Goal: Task Accomplishment & Management: Use online tool/utility

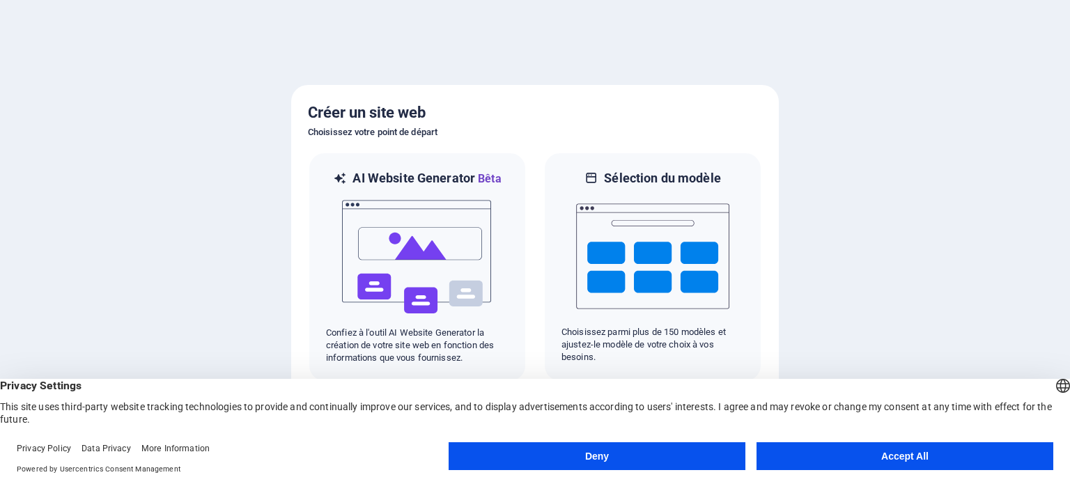
click at [912, 453] on button "Accept All" at bounding box center [904, 456] width 297 height 28
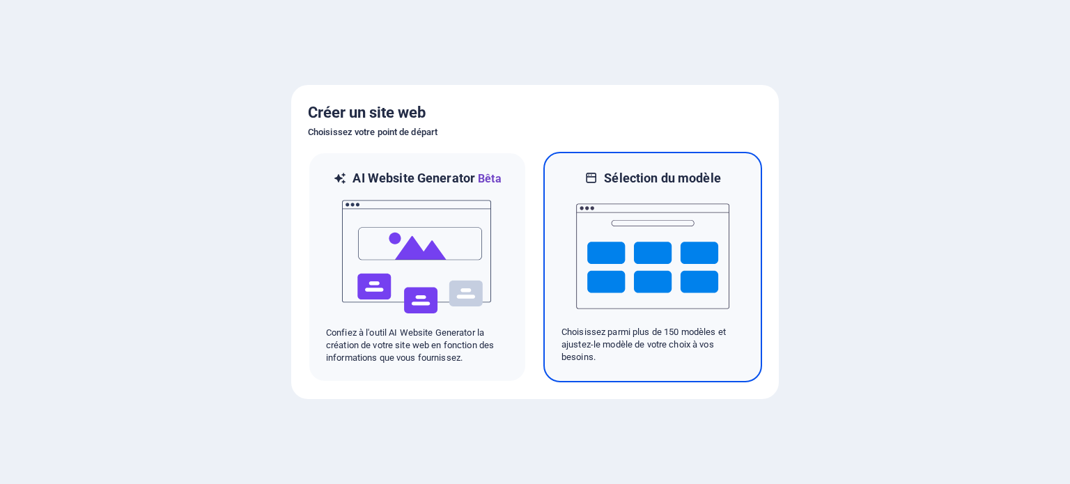
click at [673, 270] on img at bounding box center [652, 256] width 153 height 139
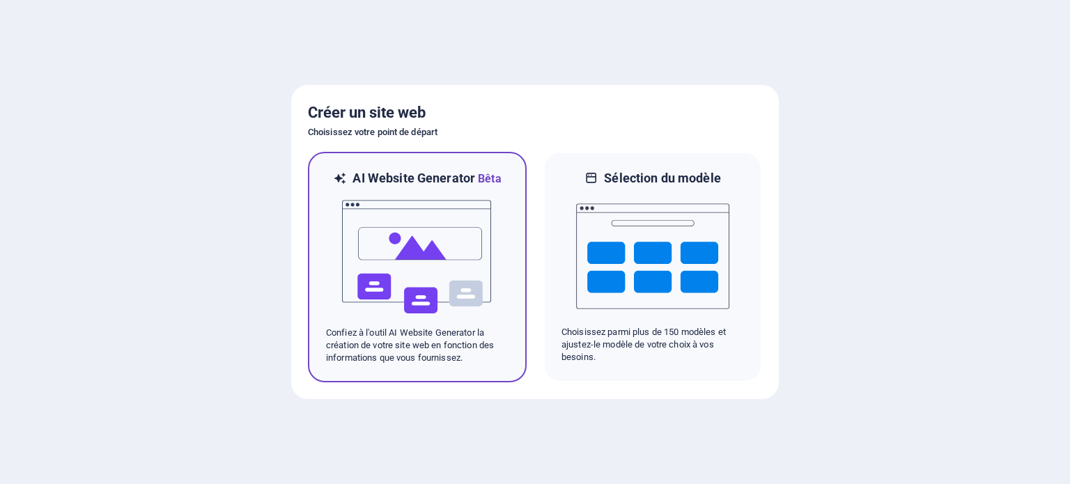
click at [434, 266] on img at bounding box center [417, 256] width 153 height 139
click at [463, 256] on img at bounding box center [417, 256] width 153 height 139
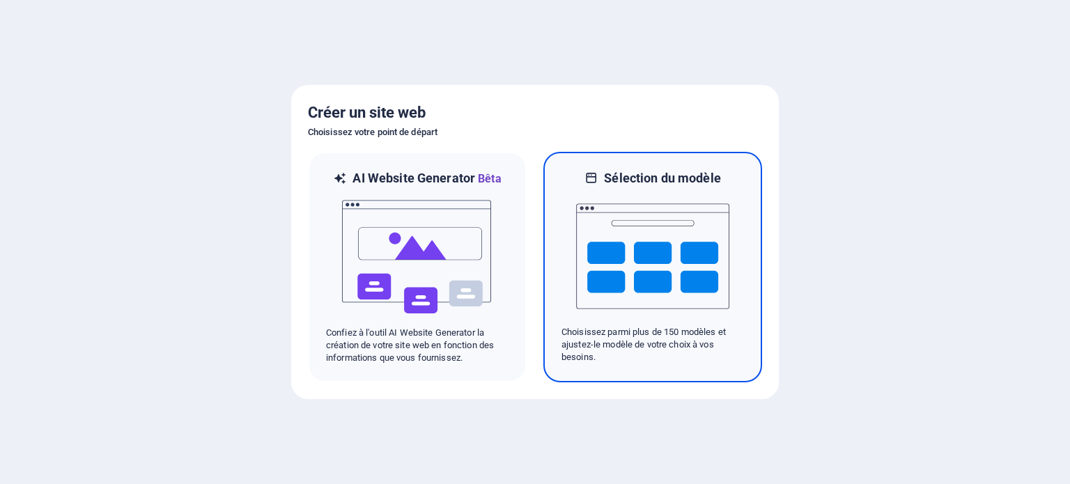
click at [676, 279] on img at bounding box center [652, 256] width 153 height 139
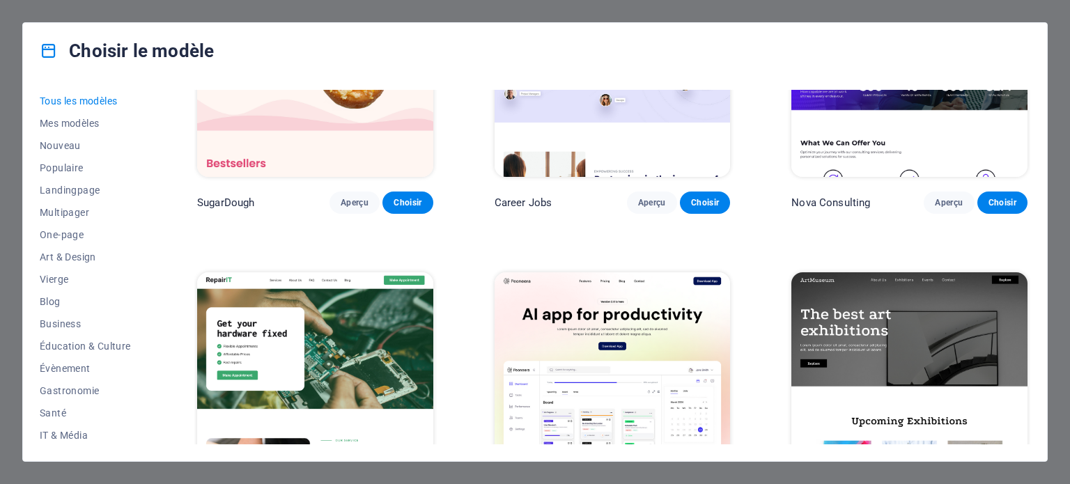
scroll to position [146, 0]
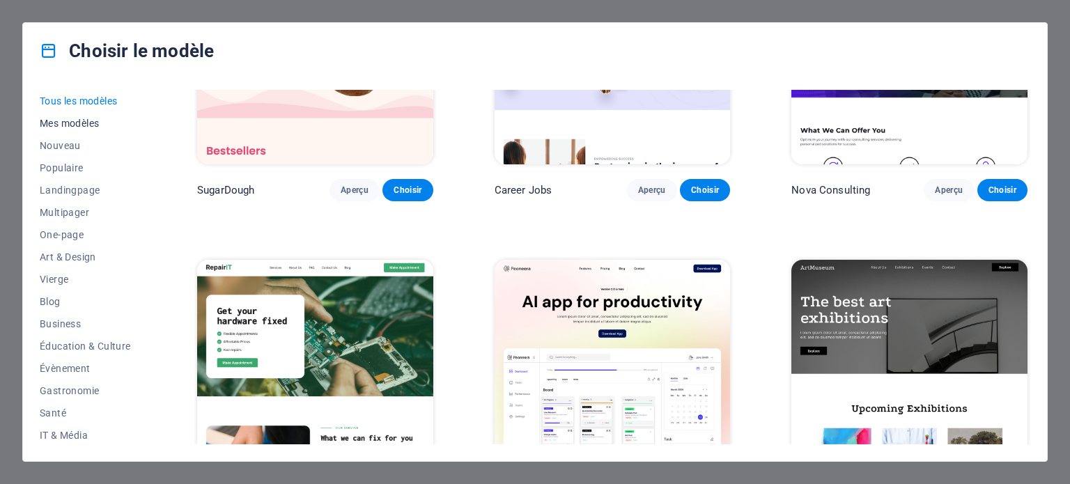
click at [103, 127] on span "Mes modèles" at bounding box center [88, 123] width 96 height 11
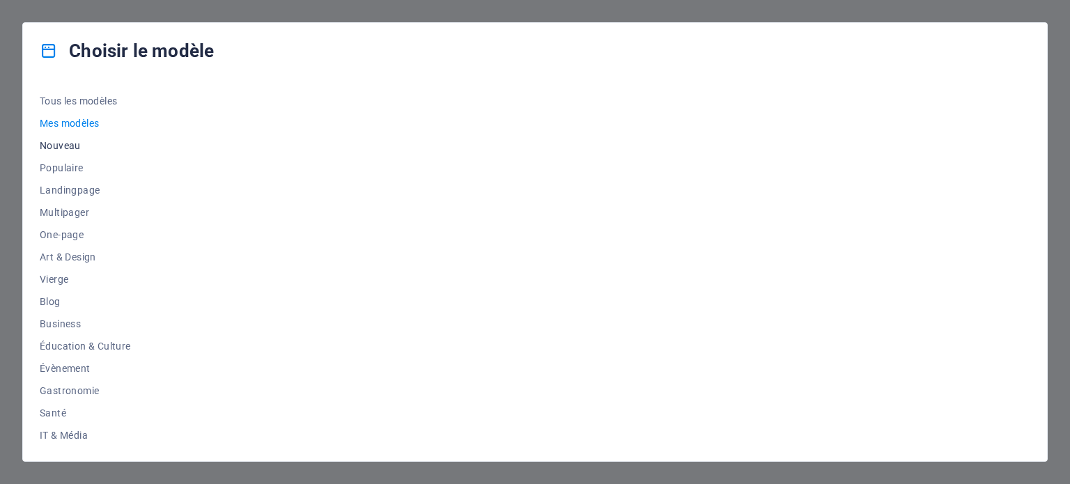
click at [77, 141] on span "Nouveau" at bounding box center [88, 145] width 96 height 11
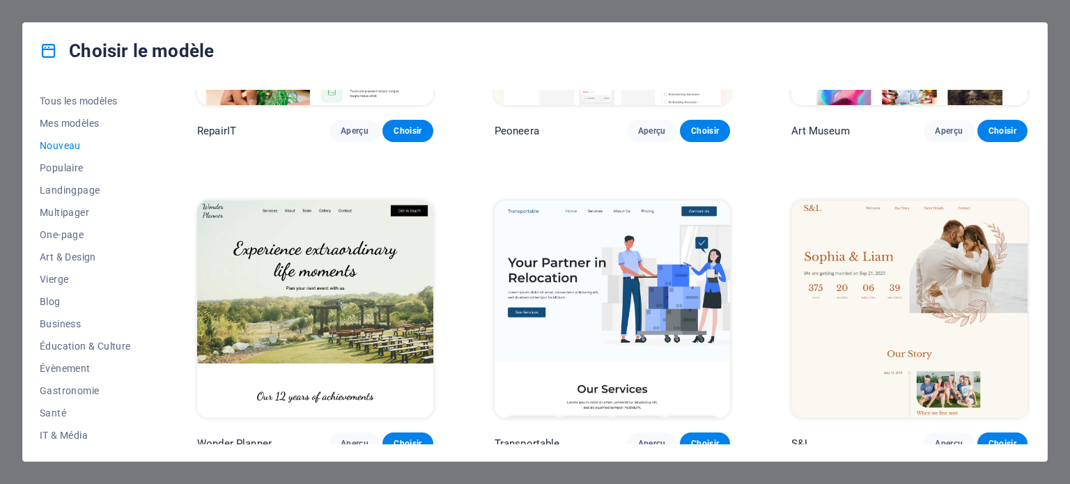
scroll to position [561, 0]
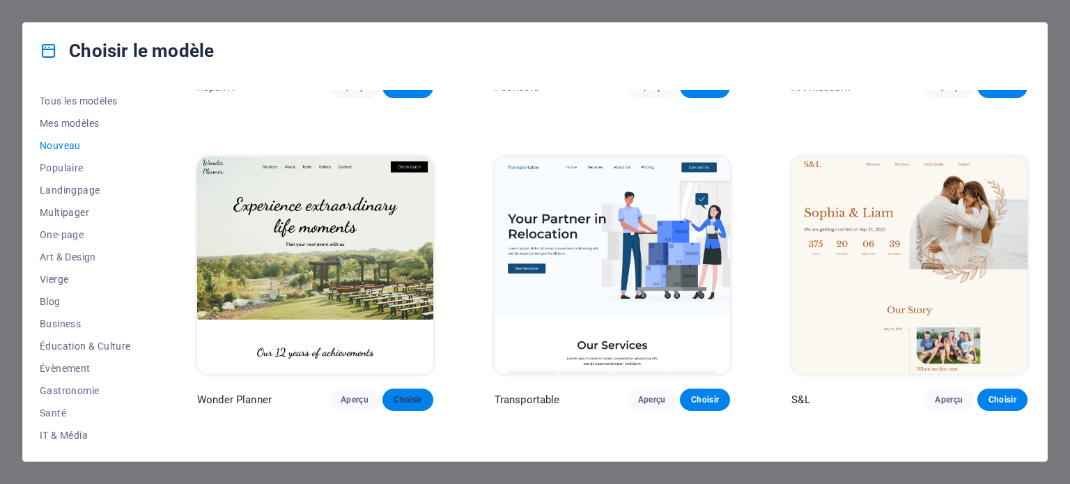
click at [407, 399] on span "Choisir" at bounding box center [407, 399] width 28 height 11
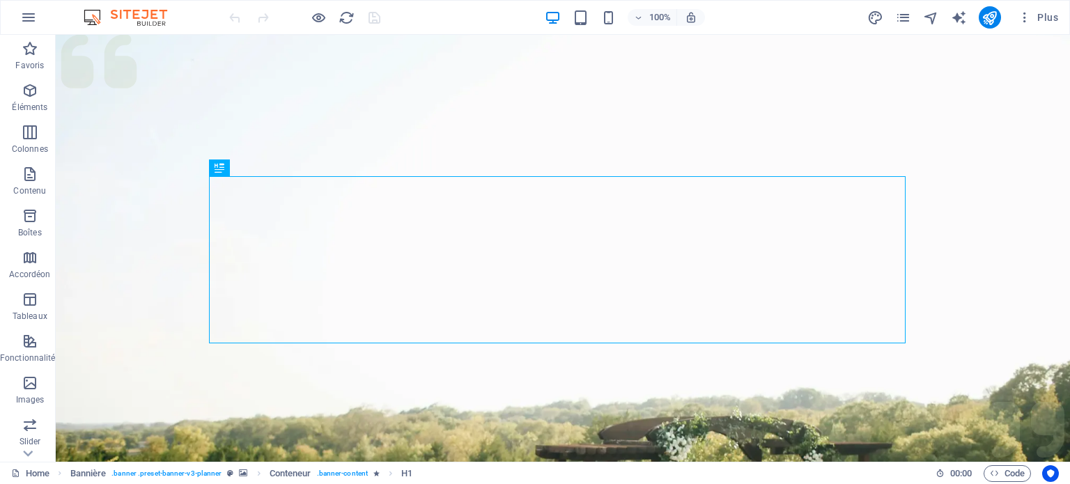
click at [222, 173] on icon at bounding box center [220, 167] width 10 height 17
click at [267, 160] on div "H1" at bounding box center [240, 167] width 63 height 17
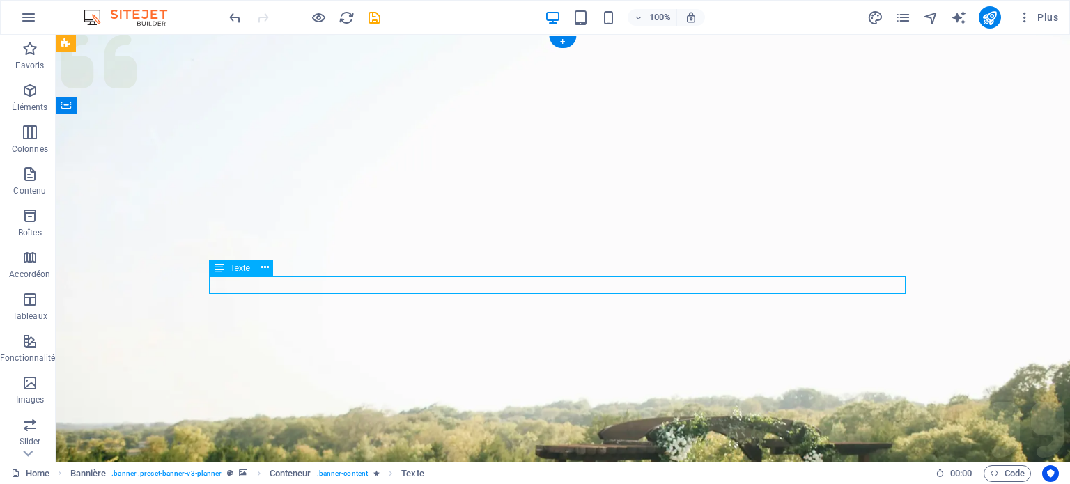
click at [746, 372] on figure at bounding box center [563, 348] width 1014 height 627
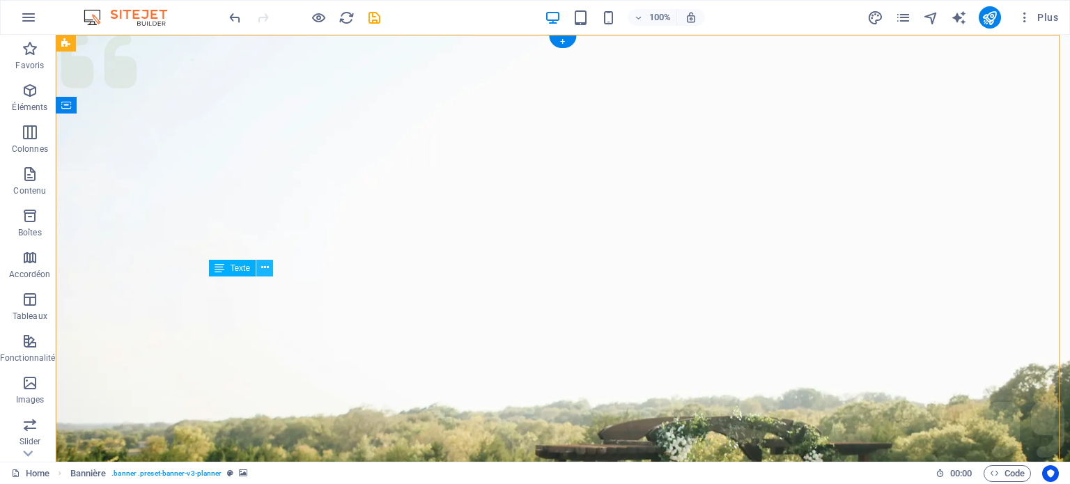
click at [265, 267] on icon at bounding box center [265, 267] width 8 height 15
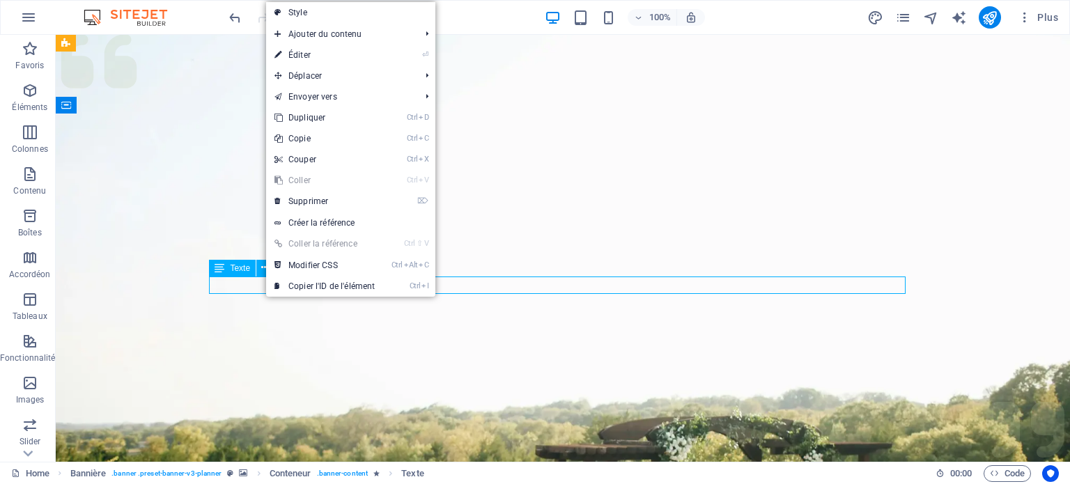
click at [423, 337] on figure at bounding box center [563, 348] width 1014 height 627
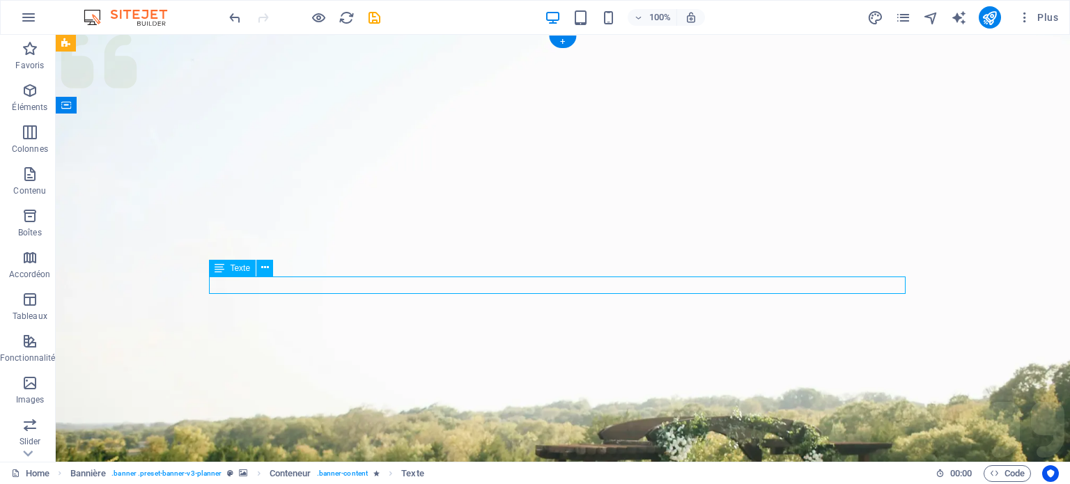
click at [217, 272] on icon at bounding box center [220, 268] width 10 height 17
click at [234, 272] on span "Texte" at bounding box center [240, 268] width 20 height 8
click at [246, 265] on span "Texte" at bounding box center [240, 268] width 20 height 8
click at [248, 266] on span "Texte" at bounding box center [240, 268] width 20 height 8
click at [251, 260] on div "Texte" at bounding box center [232, 268] width 47 height 17
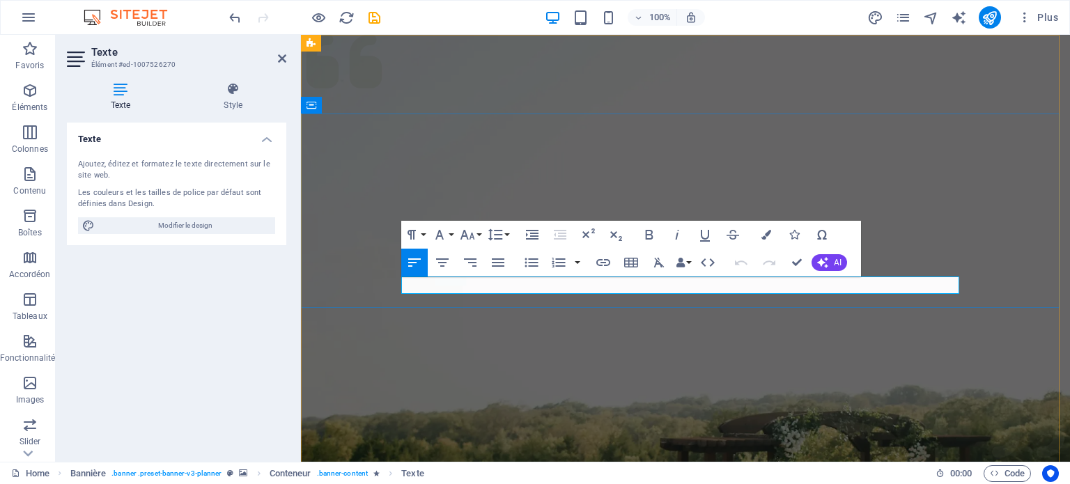
click at [829, 262] on button "AI" at bounding box center [829, 262] width 36 height 17
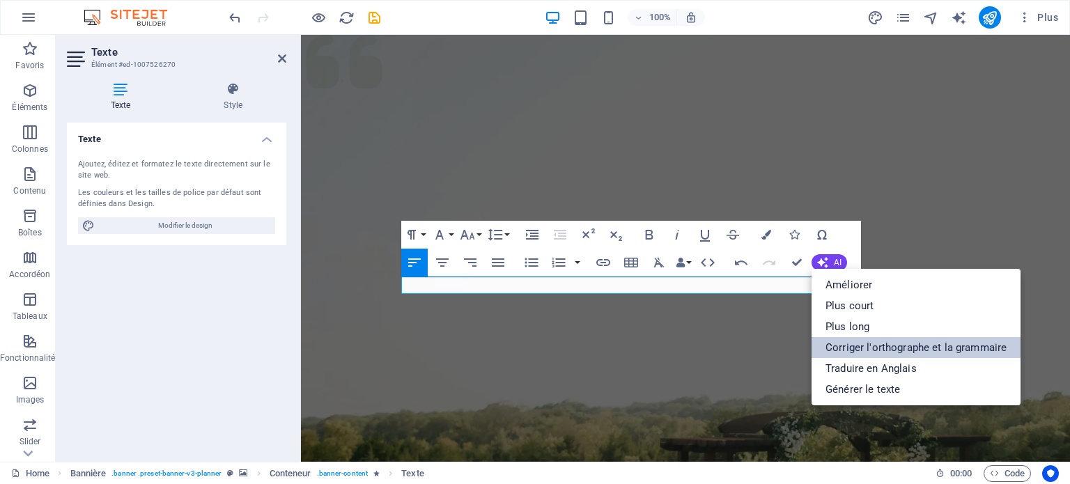
click at [983, 353] on link "Corriger l'orthographe et la grammaire" at bounding box center [915, 347] width 209 height 21
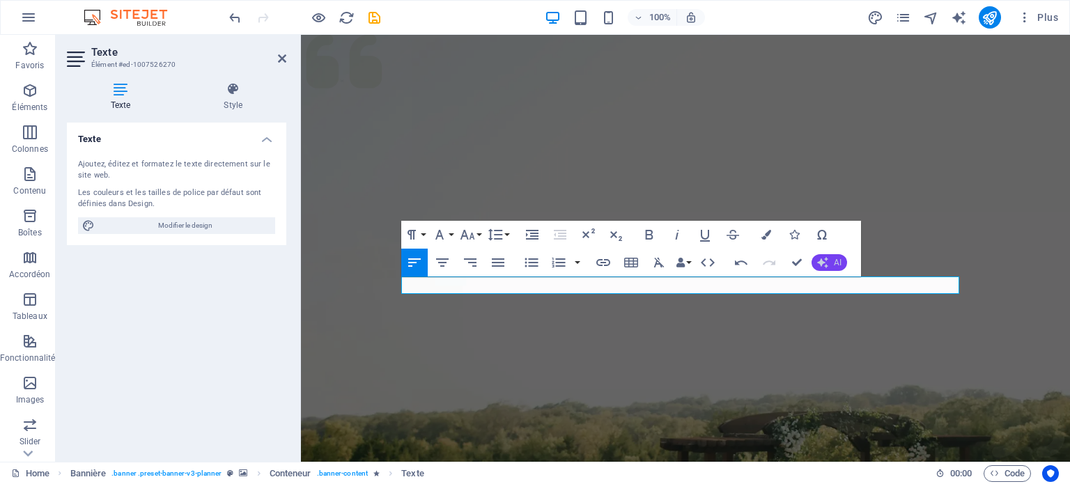
click at [824, 258] on icon "button" at bounding box center [822, 262] width 11 height 11
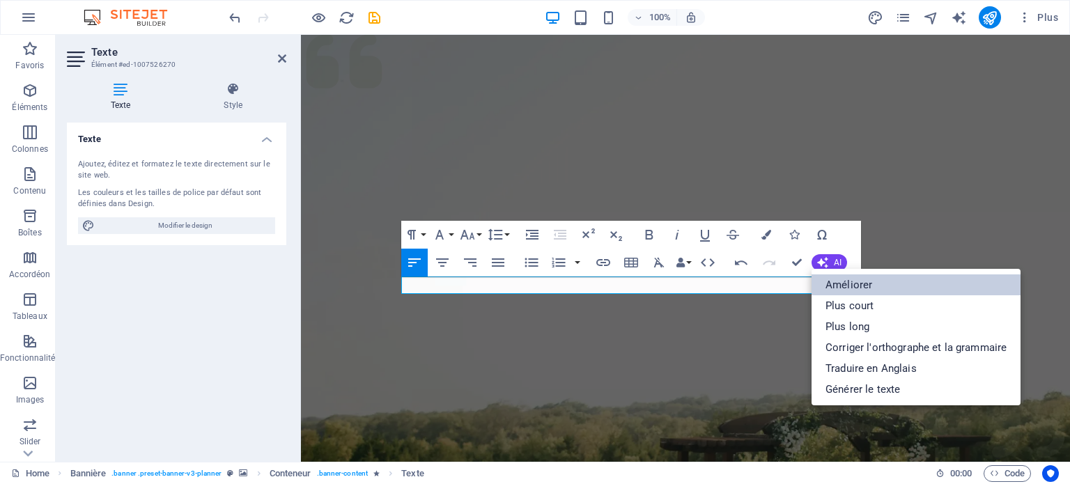
click at [861, 286] on link "Améliorer" at bounding box center [915, 284] width 209 height 21
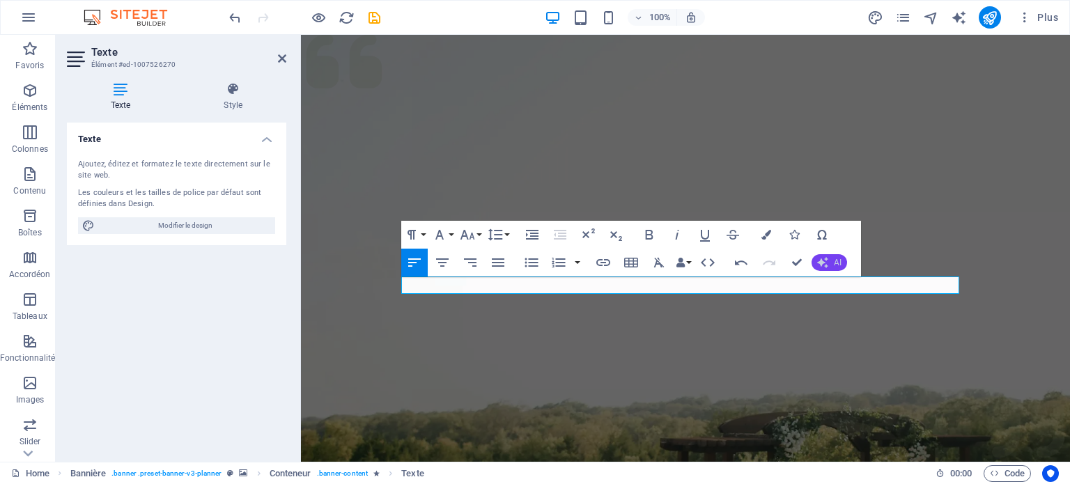
click at [827, 265] on icon "button" at bounding box center [822, 262] width 11 height 11
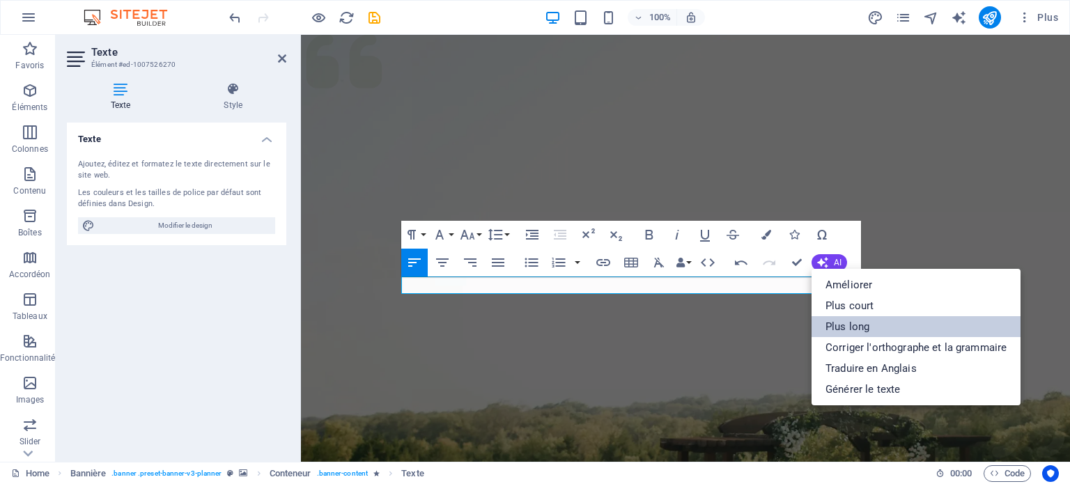
click at [852, 329] on link "Plus long" at bounding box center [915, 326] width 209 height 21
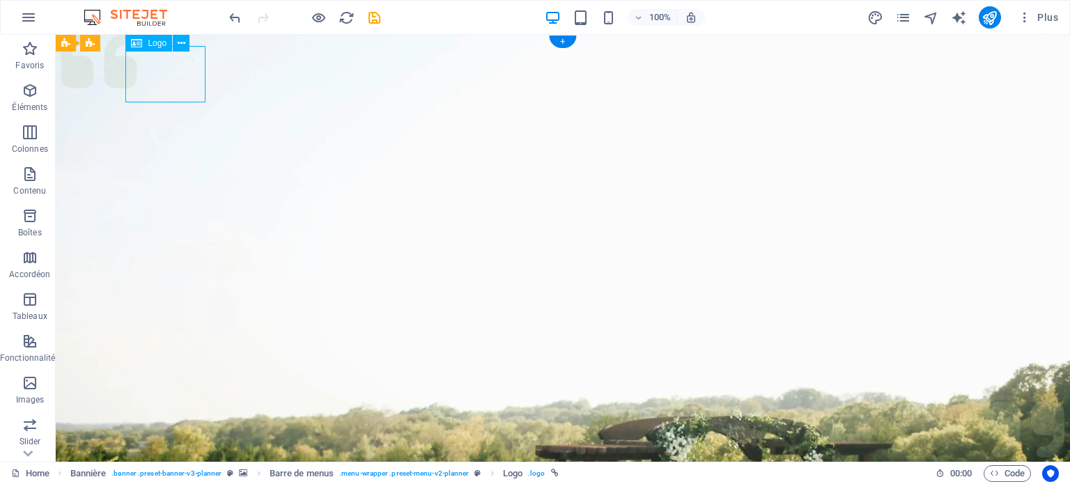
click at [137, 42] on icon at bounding box center [136, 43] width 11 height 17
click at [162, 45] on span "Logo" at bounding box center [157, 43] width 19 height 8
click at [180, 47] on icon at bounding box center [182, 43] width 8 height 15
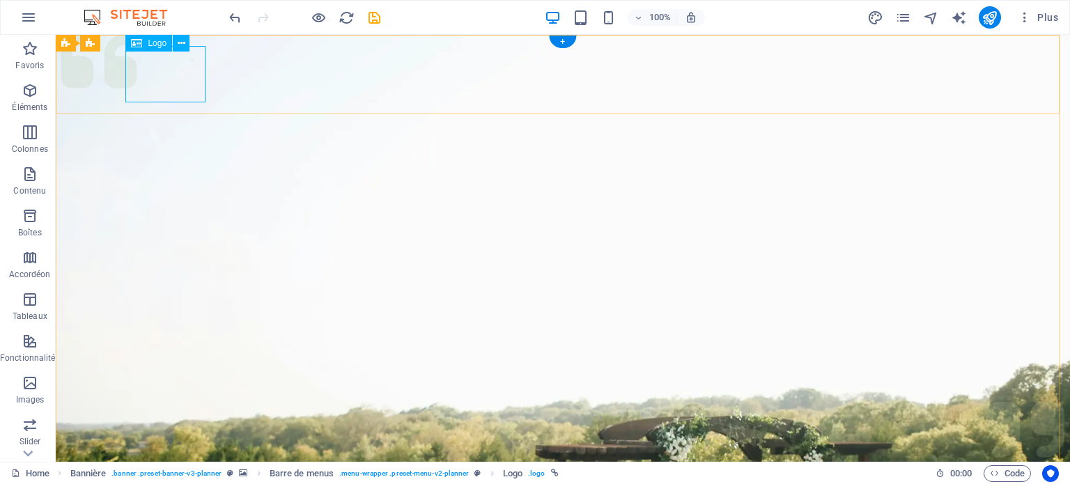
select select "px"
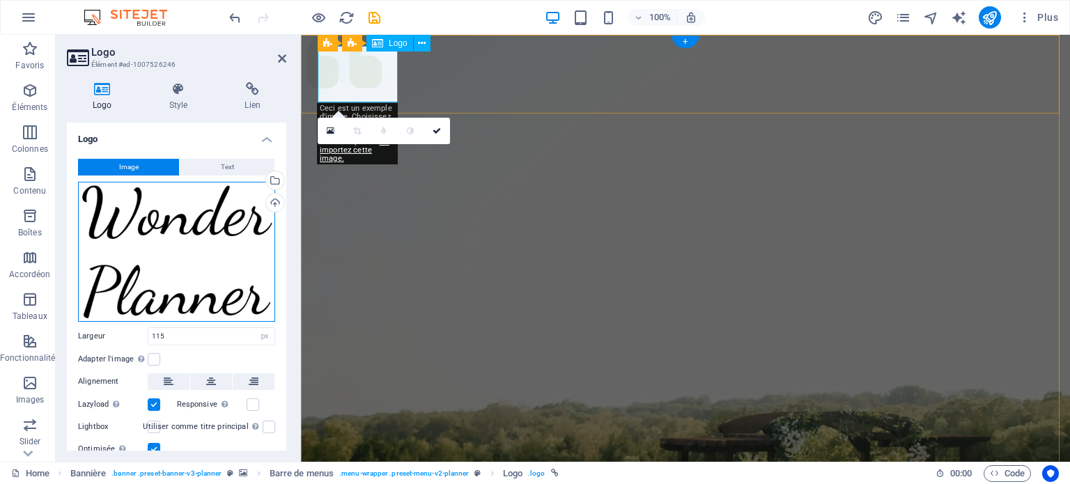
click at [231, 216] on div "Glissez les fichiers ici, cliquez pour choisir les fichiers ou sélectionnez les…" at bounding box center [176, 252] width 197 height 140
